Goal: Task Accomplishment & Management: Use online tool/utility

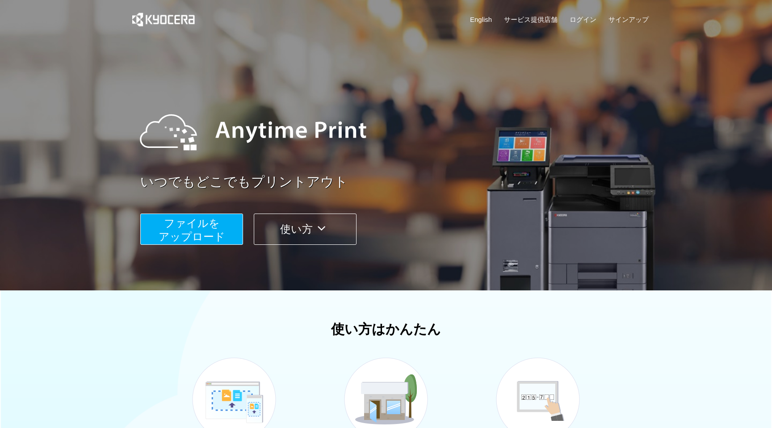
click at [219, 222] on button "ファイルを ​​アップロード" at bounding box center [191, 228] width 103 height 31
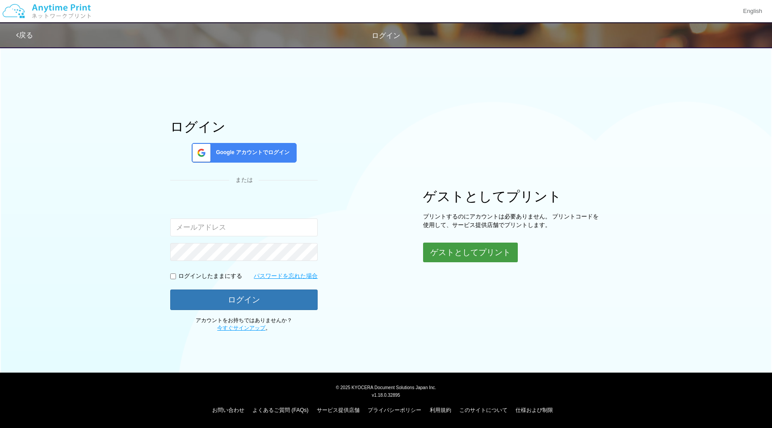
click at [498, 248] on button "ゲストとしてプリント" at bounding box center [470, 252] width 95 height 20
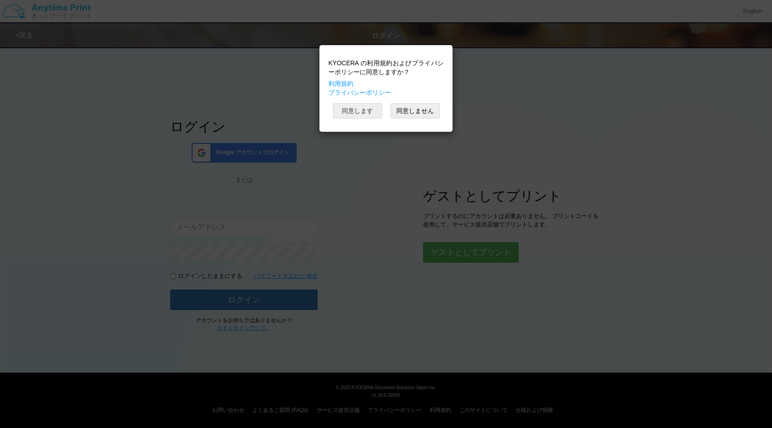
click at [355, 104] on button "同意します" at bounding box center [357, 110] width 49 height 15
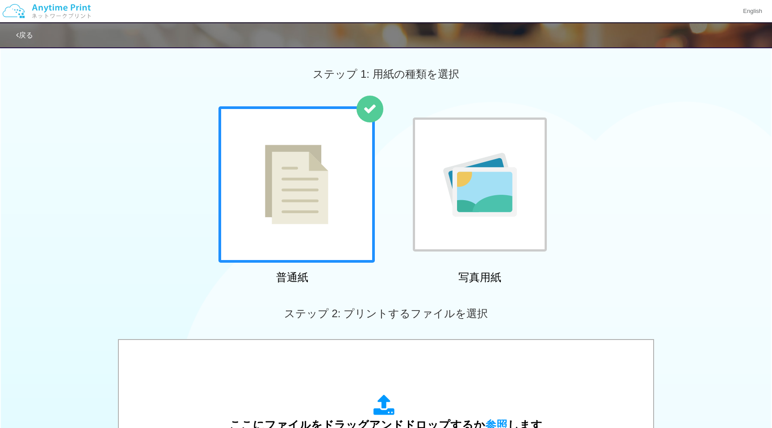
click at [365, 192] on div at bounding box center [296, 184] width 156 height 156
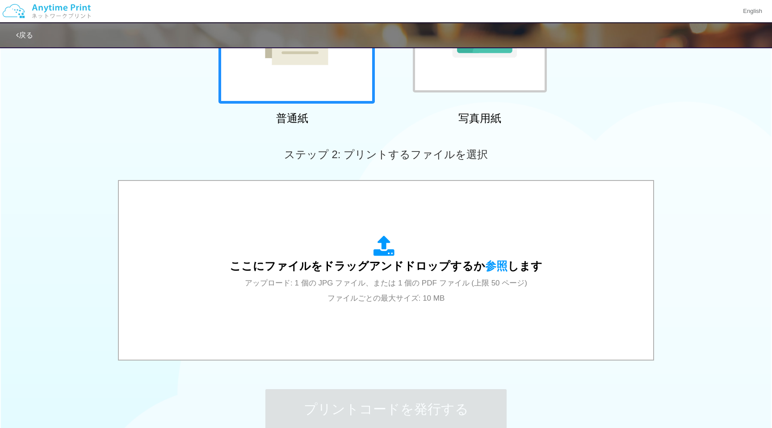
scroll to position [233, 0]
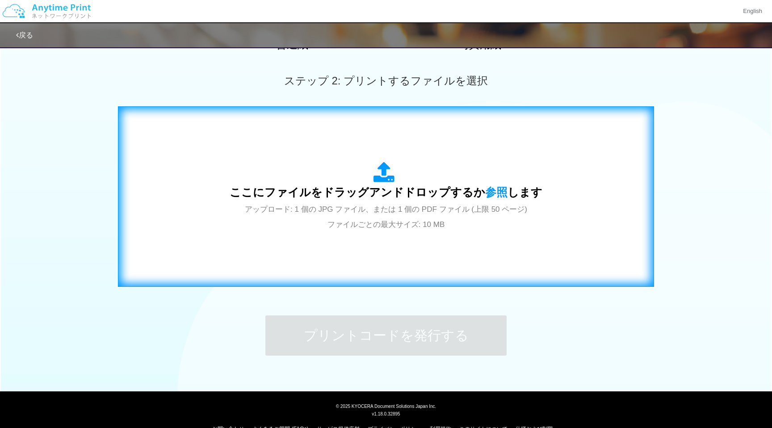
click at [391, 228] on span "アップロード: 1 個の JPG ファイル、または 1 個の PDF ファイル (上限 50 ページ) ファイルごとの最大サイズ: 10 MB" at bounding box center [386, 217] width 282 height 24
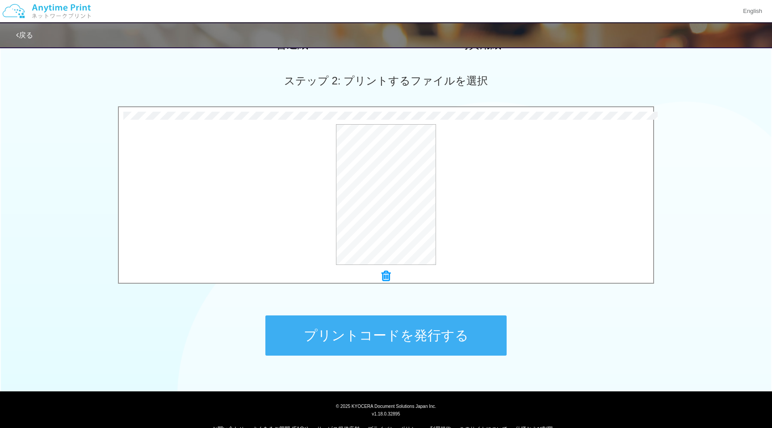
click at [357, 344] on button "プリントコードを発行する" at bounding box center [385, 335] width 241 height 40
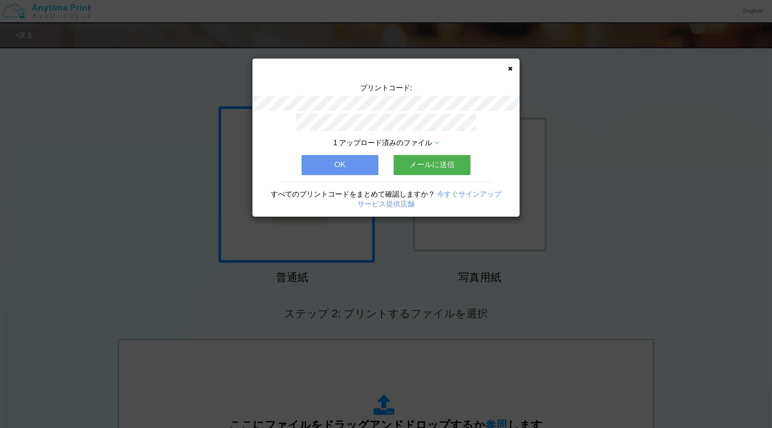
click at [317, 163] on button "OK" at bounding box center [339, 165] width 77 height 20
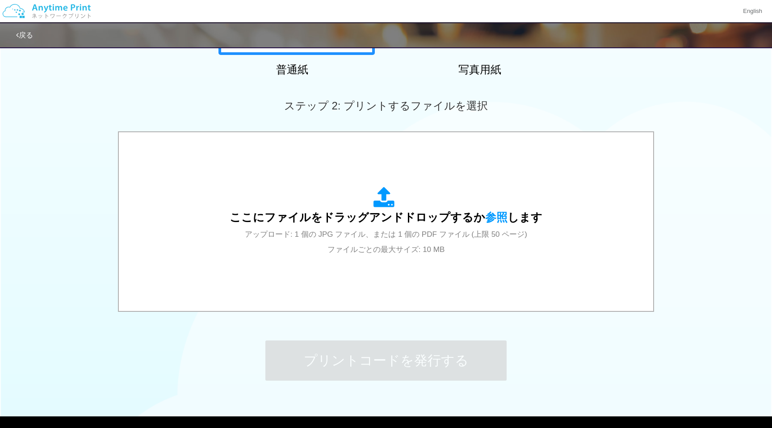
scroll to position [251, 0]
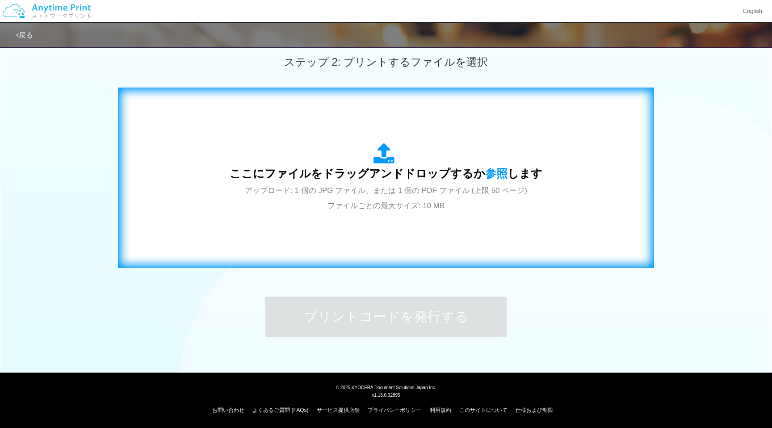
click at [300, 206] on div "ここにファイルをドラッグアンドドロップするか 参照 します アップロード: 1 個の JPG ファイル、または 1 個の PDF ファイル (上限 50 ペー…" at bounding box center [386, 178] width 313 height 70
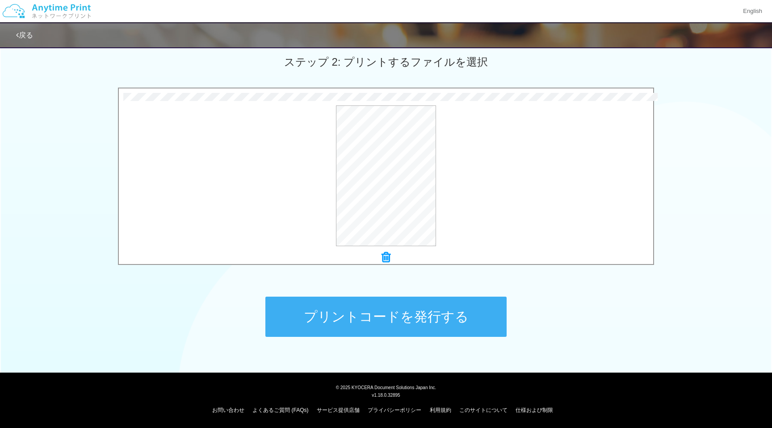
click at [413, 314] on button "プリントコードを発行する" at bounding box center [385, 316] width 241 height 40
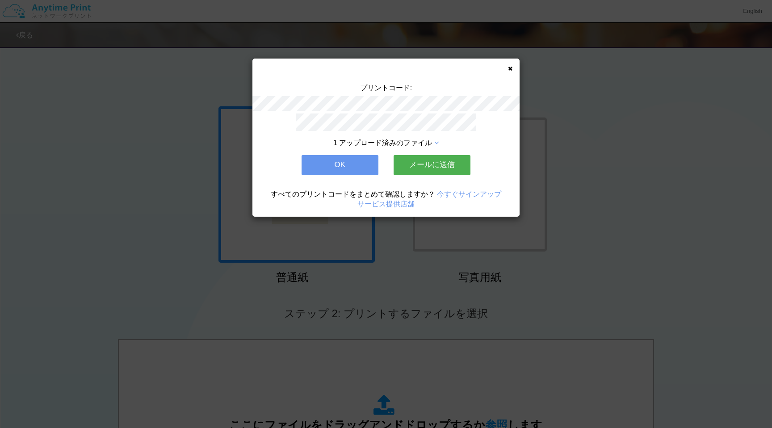
click at [327, 161] on button "OK" at bounding box center [339, 165] width 77 height 20
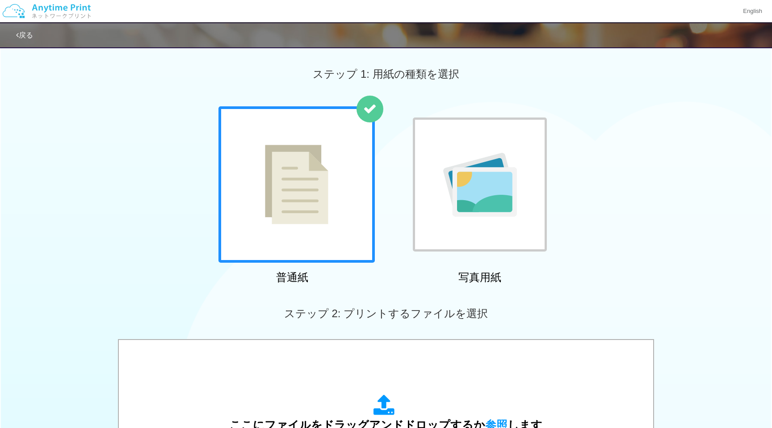
click at [296, 189] on img at bounding box center [296, 184] width 63 height 79
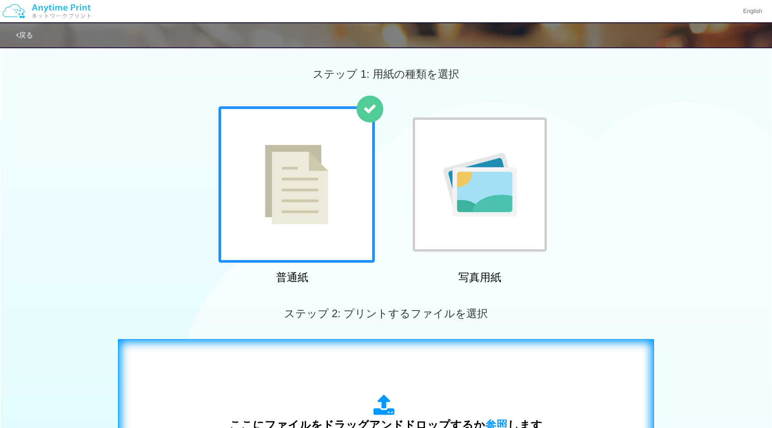
click at [336, 425] on span "ここにファイルをドラッグアンドドロップするか 参照 します" at bounding box center [386, 424] width 313 height 13
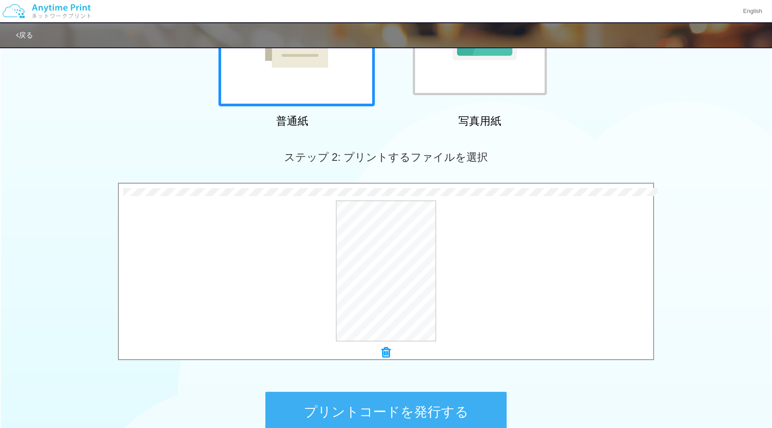
scroll to position [251, 0]
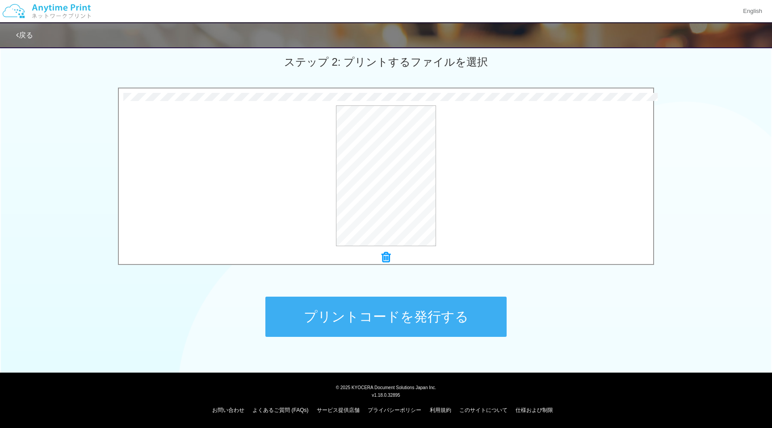
click at [459, 311] on button "プリントコードを発行する" at bounding box center [385, 316] width 241 height 40
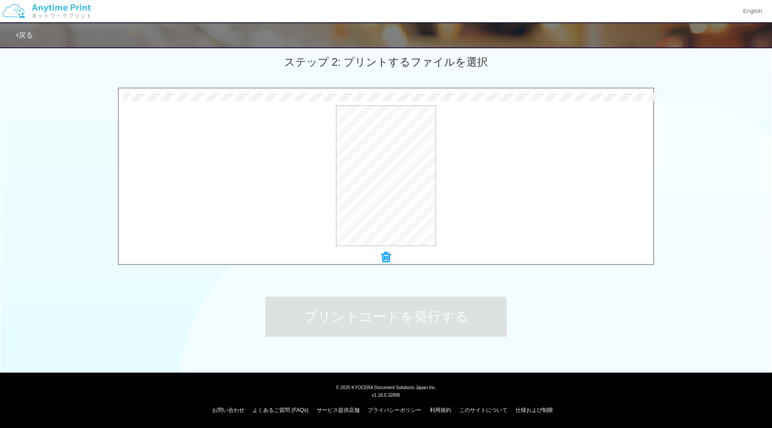
scroll to position [0, 0]
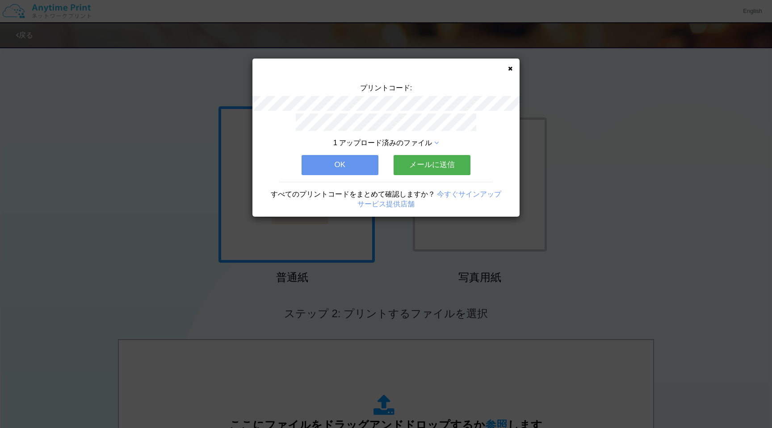
click at [504, 71] on div "プリントコード: 1 アップロード済みのファイル OK メールに送信 すべてのプリントコードをまとめて確認しますか？ 今すぐサインアップ サービス提供店舗" at bounding box center [385, 137] width 267 height 158
click at [506, 71] on div "プリントコード: 1 アップロード済みのファイル OK メールに送信 すべてのプリントコードをまとめて確認しますか？ 今すぐサインアップ サービス提供店舗" at bounding box center [385, 137] width 267 height 158
click at [509, 68] on icon at bounding box center [510, 69] width 4 height 6
